Goal: Task Accomplishment & Management: Complete application form

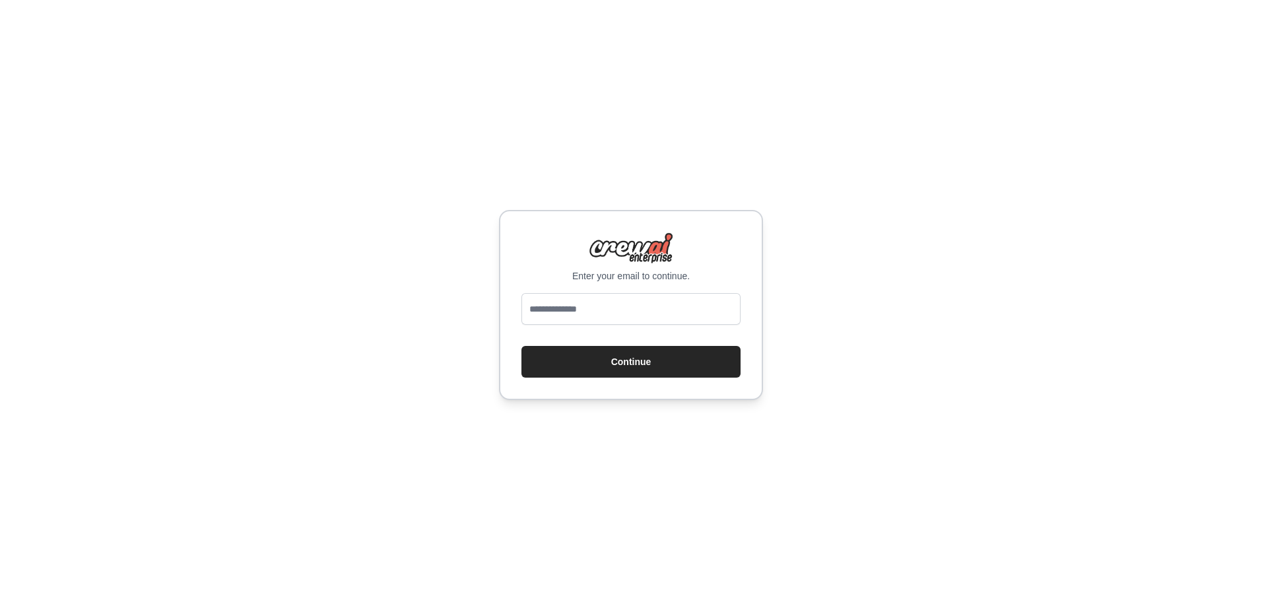
type input "**********"
click at [639, 370] on button "Continue" at bounding box center [630, 362] width 219 height 32
